Goal: Task Accomplishment & Management: Manage account settings

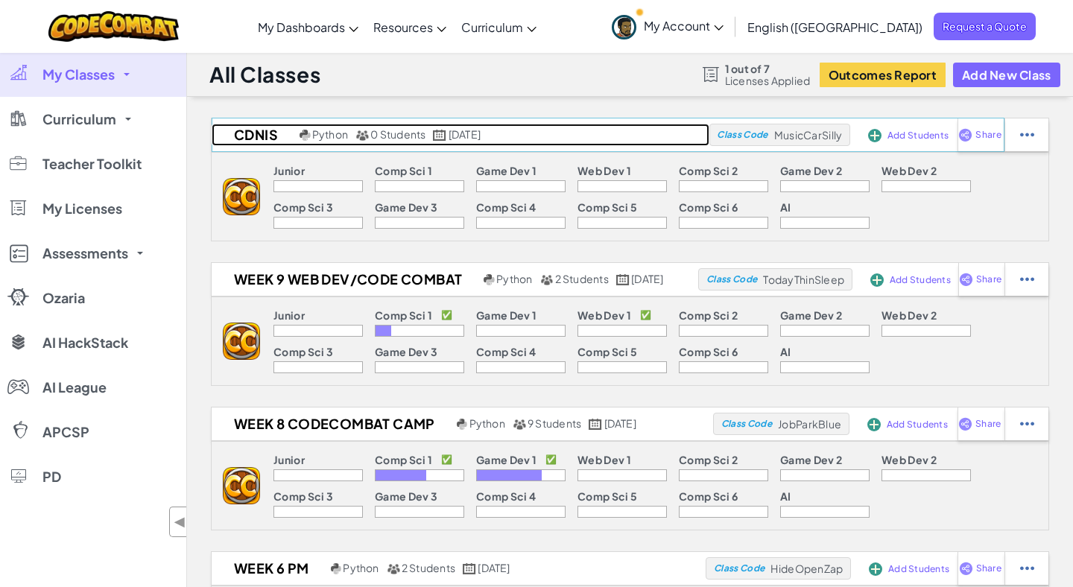
click at [256, 136] on h2 "CDNIS" at bounding box center [254, 135] width 84 height 22
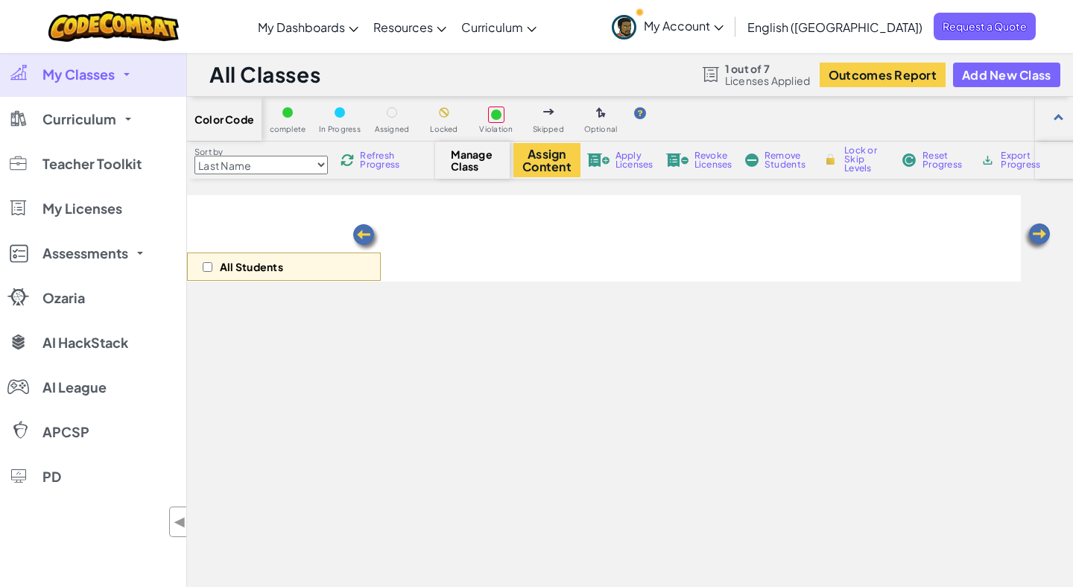
select select "560f1a9f22961295f9427742"
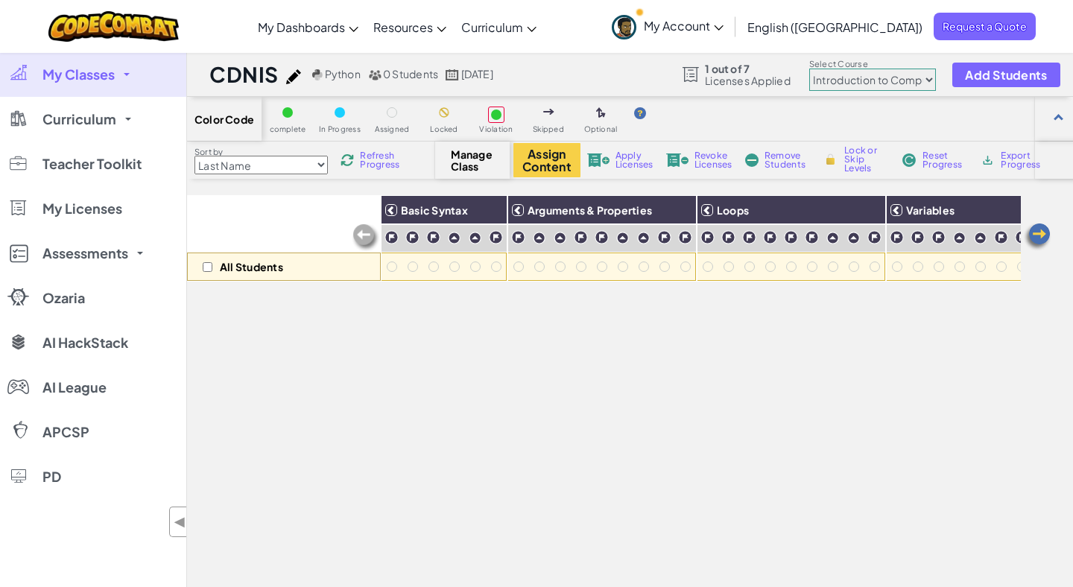
click at [103, 75] on span "My Classes" at bounding box center [78, 74] width 72 height 13
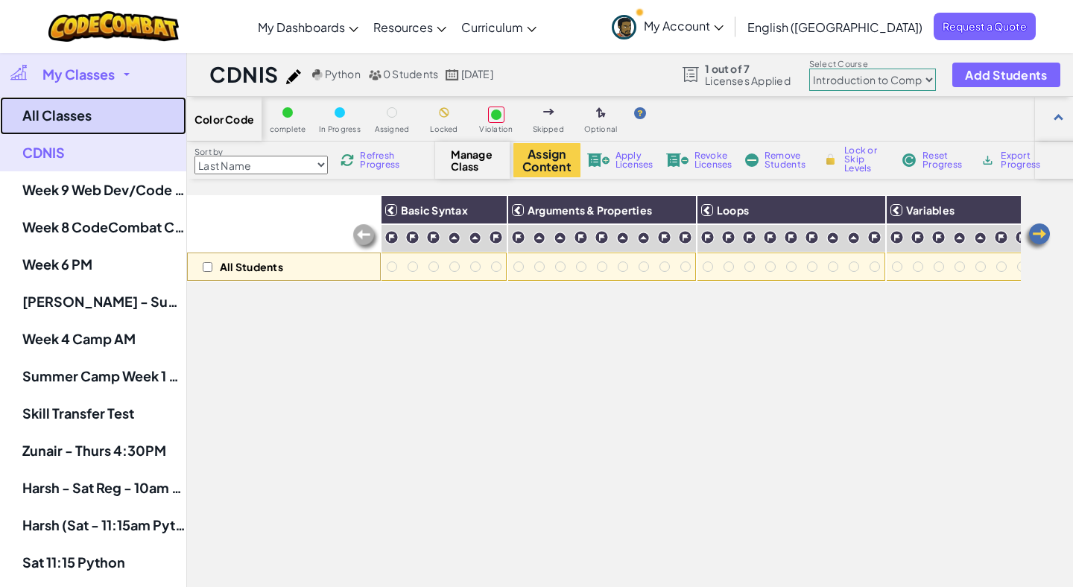
click at [86, 112] on link "All Classes" at bounding box center [93, 116] width 186 height 38
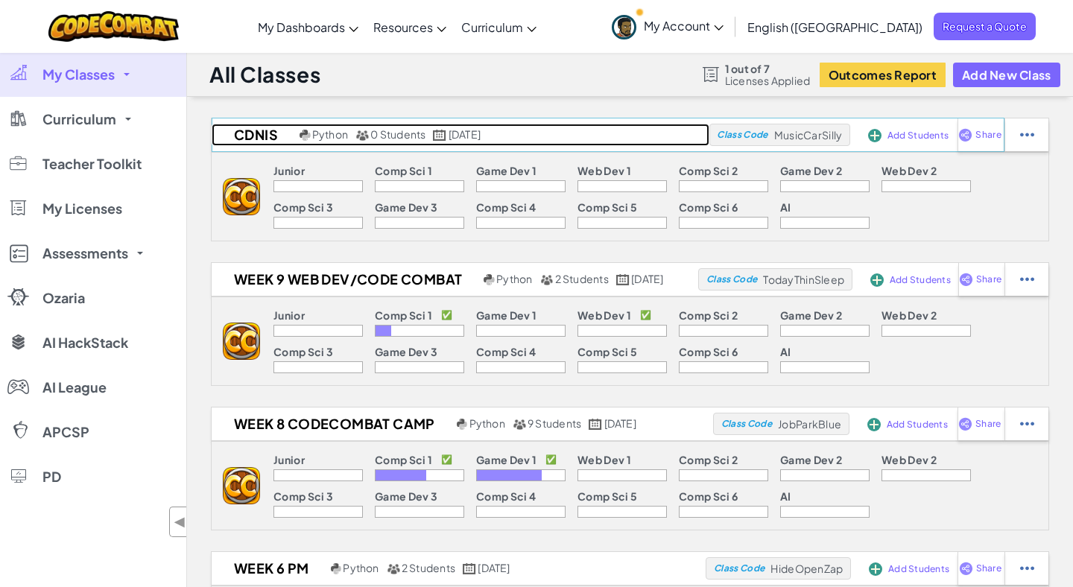
click at [276, 142] on h2 "CDNIS" at bounding box center [254, 135] width 84 height 22
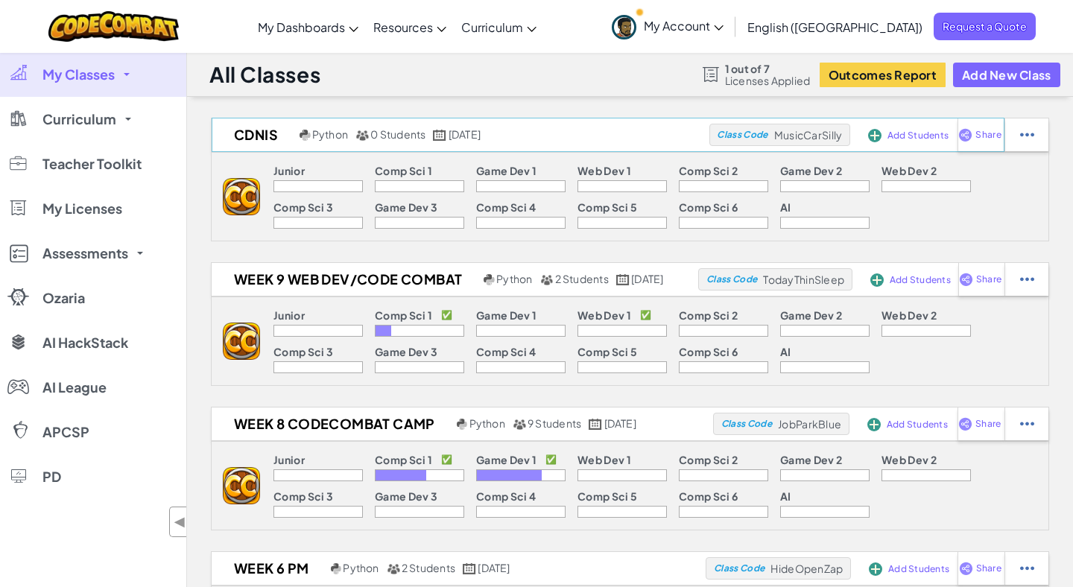
select select "560f1a9f22961295f9427742"
